Goal: Task Accomplishment & Management: Manage account settings

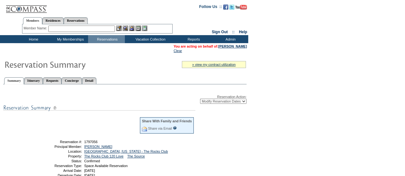
click at [205, 100] on select "-- Select Action -- Modify Reservation Dates Modify Reservation Cost Modify Occ…" at bounding box center [223, 101] width 46 height 5
select select "ChangeCost"
click at [200, 100] on select "-- Select Action -- Modify Reservation Dates Modify Reservation Cost Modify Occ…" at bounding box center [223, 101] width 46 height 5
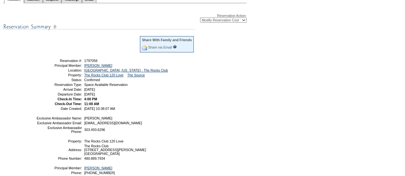
scroll to position [84, 0]
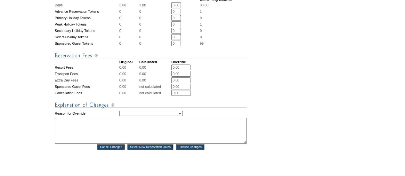
scroll to position [103, 0]
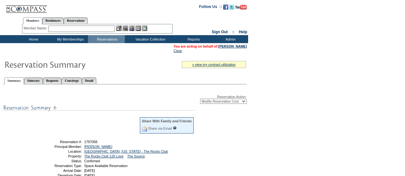
scroll to position [84, 0]
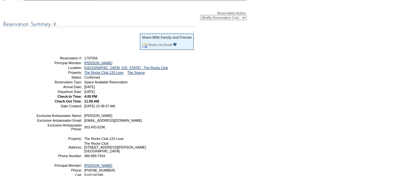
click at [225, 18] on select "-- Select Action -- Modify Reservation Dates Modify Reservation Cost Modify Occ…" at bounding box center [223, 17] width 46 height 5
select select "ChangeDates"
click at [200, 16] on select "-- Select Action -- Modify Reservation Dates Modify Reservation Cost Modify Occ…" at bounding box center [223, 17] width 46 height 5
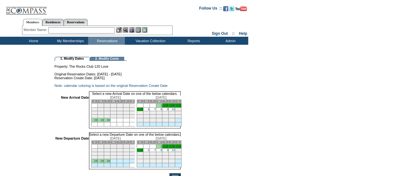
click at [97, 163] on link "28" at bounding box center [95, 161] width 3 height 3
